Goal: Transaction & Acquisition: Book appointment/travel/reservation

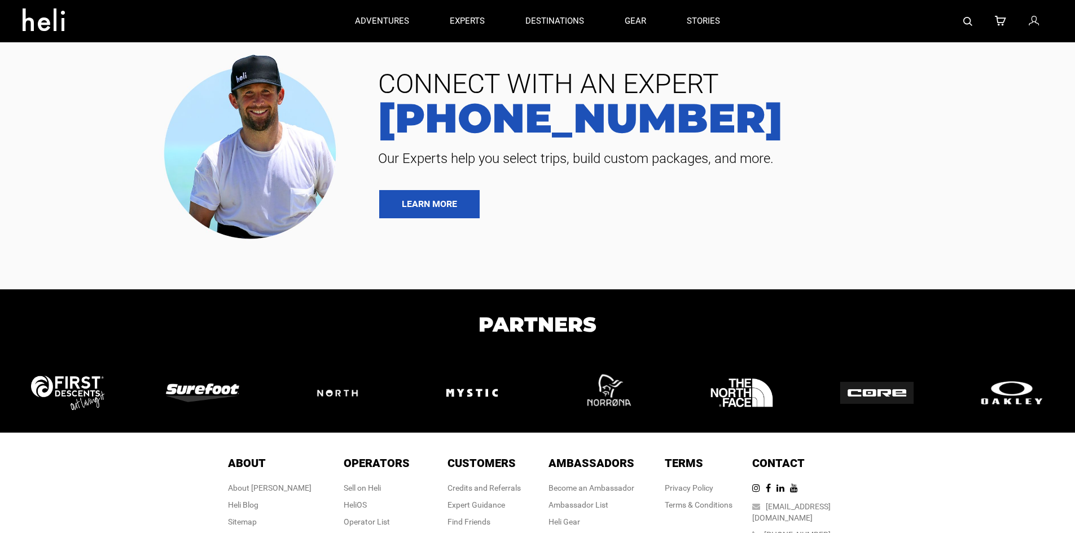
type input "Cat Skiing"
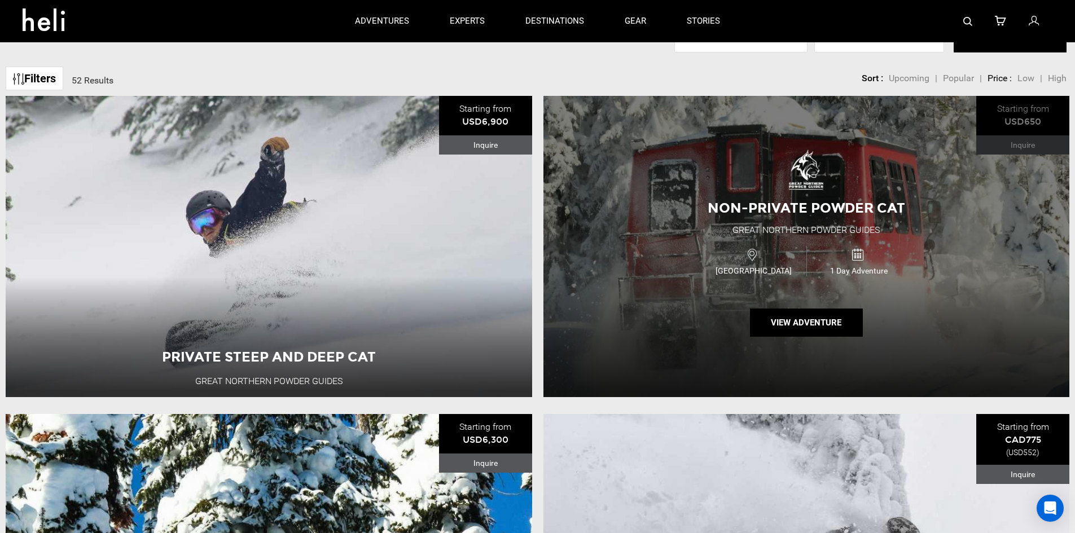
scroll to position [113, 0]
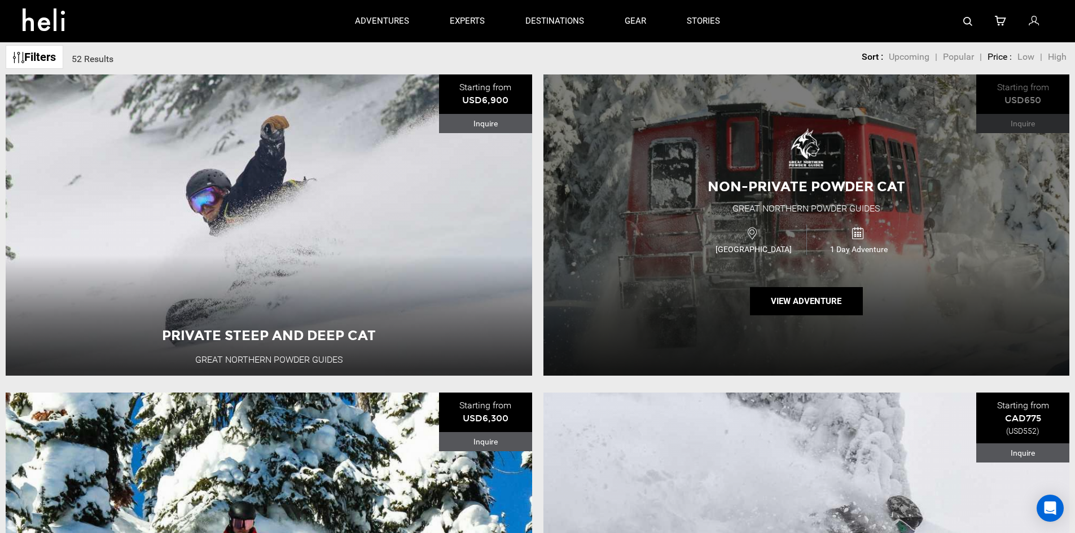
click at [800, 250] on span "[GEOGRAPHIC_DATA]" at bounding box center [753, 249] width 105 height 11
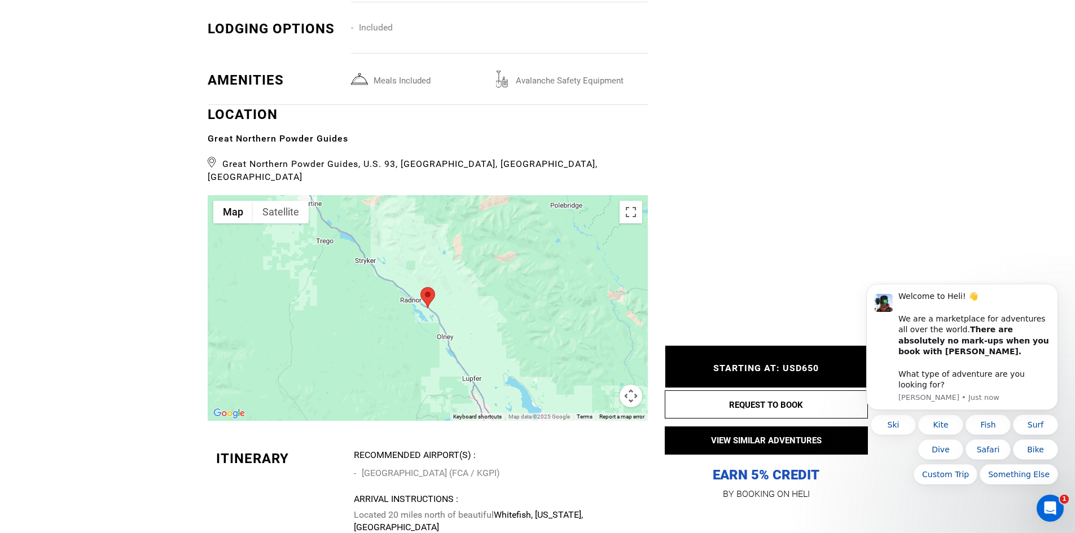
scroll to position [1467, 0]
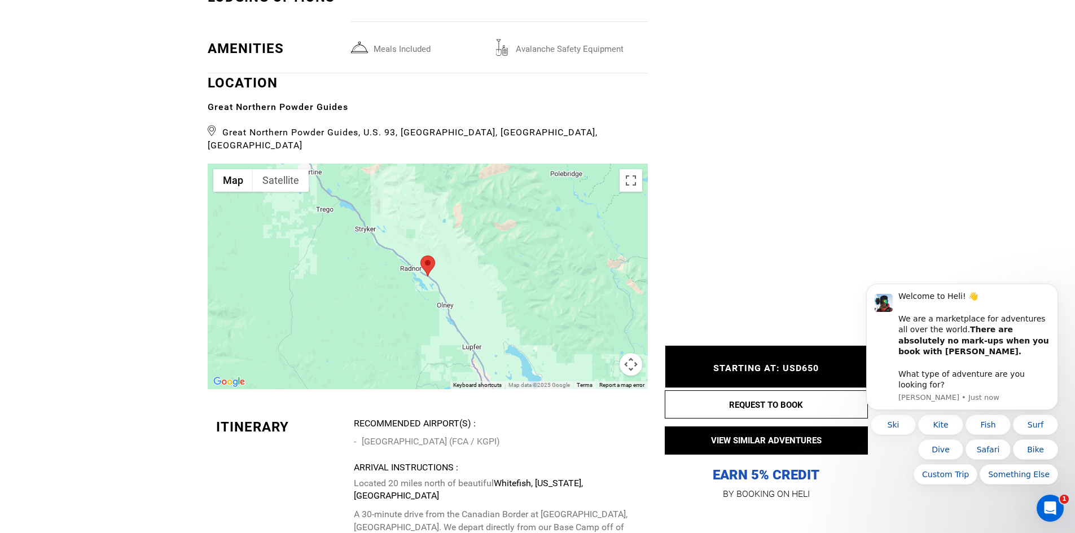
type input "Cat Skiing"
